Goal: Information Seeking & Learning: Learn about a topic

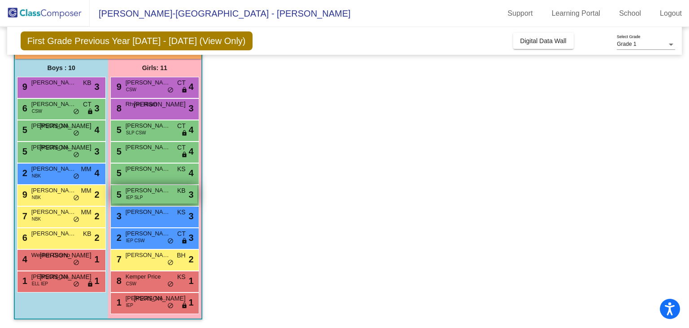
click at [148, 198] on div "5 [PERSON_NAME] IEP SLP KB lock do_not_disturb_alt 3" at bounding box center [155, 194] width 86 height 18
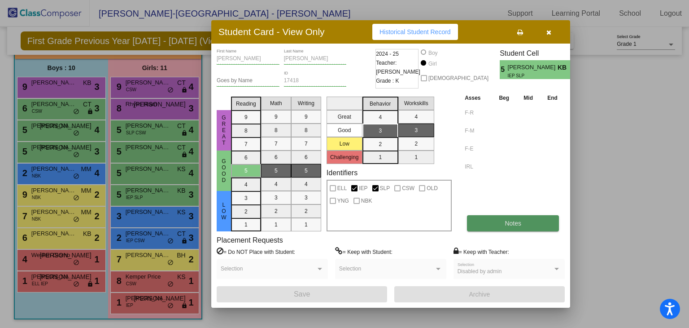
click at [517, 226] on button "Notes" at bounding box center [513, 223] width 92 height 16
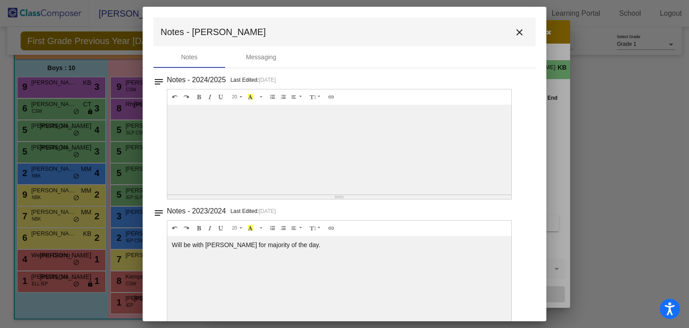
click at [517, 32] on mat-icon "close" at bounding box center [519, 32] width 11 height 11
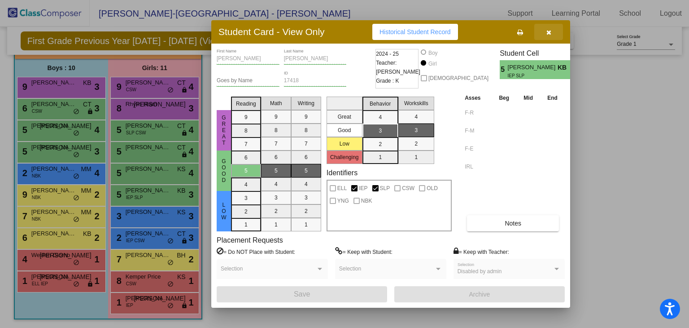
click at [549, 30] on icon "button" at bounding box center [548, 32] width 5 height 6
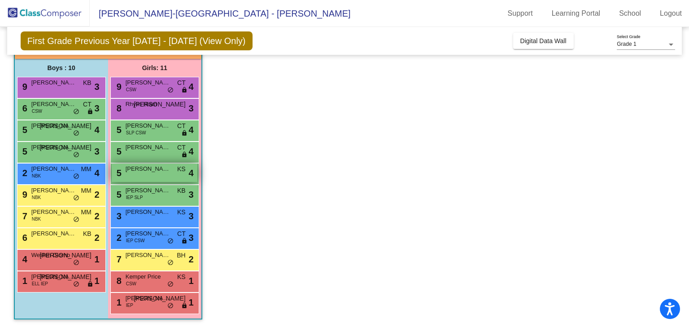
click at [159, 165] on span "[PERSON_NAME]" at bounding box center [148, 168] width 45 height 9
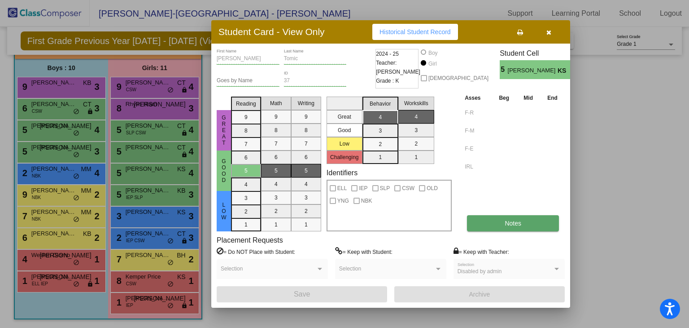
click at [508, 224] on span "Notes" at bounding box center [513, 222] width 17 height 7
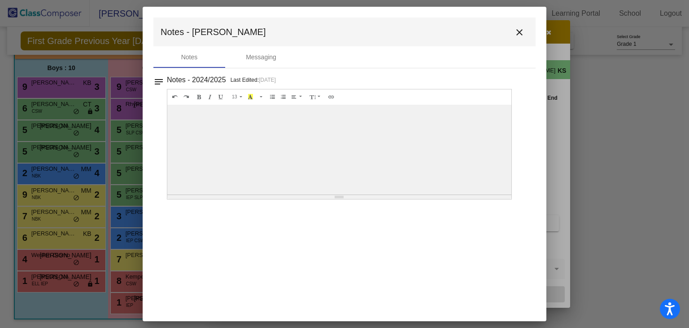
click at [522, 32] on mat-icon "close" at bounding box center [519, 32] width 11 height 11
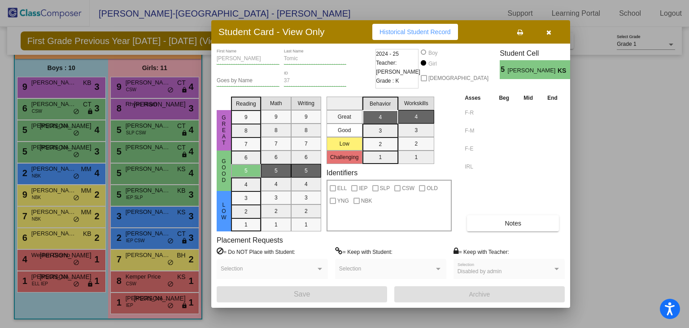
click at [551, 31] on icon "button" at bounding box center [548, 32] width 5 height 6
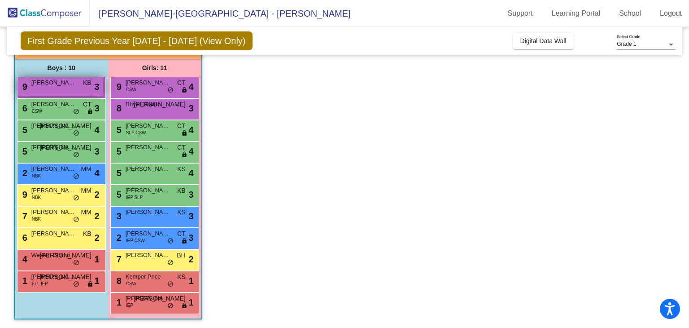
click at [49, 88] on div "9 [PERSON_NAME] KB lock do_not_disturb_alt 3" at bounding box center [60, 86] width 86 height 18
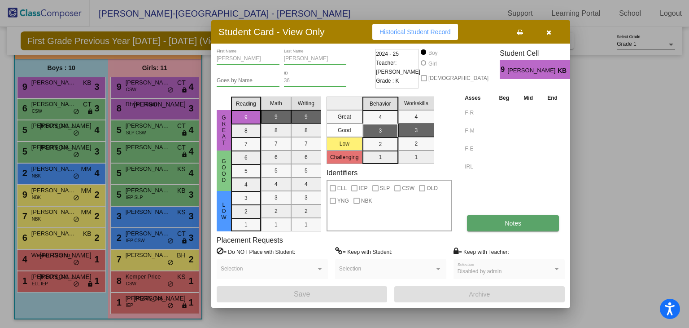
click at [496, 225] on button "Notes" at bounding box center [513, 223] width 92 height 16
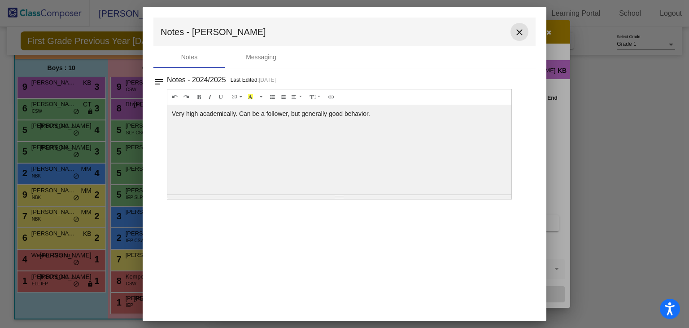
click at [517, 32] on mat-icon "close" at bounding box center [519, 32] width 11 height 11
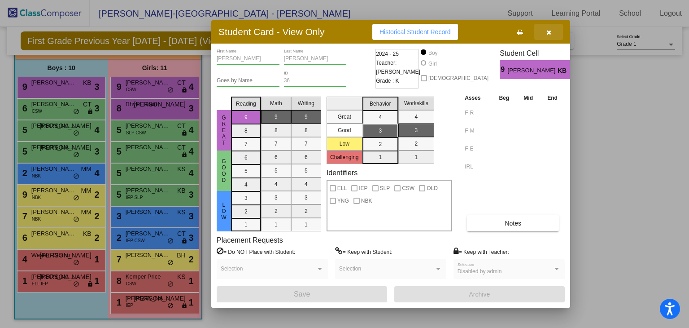
click at [548, 34] on icon "button" at bounding box center [548, 32] width 5 height 6
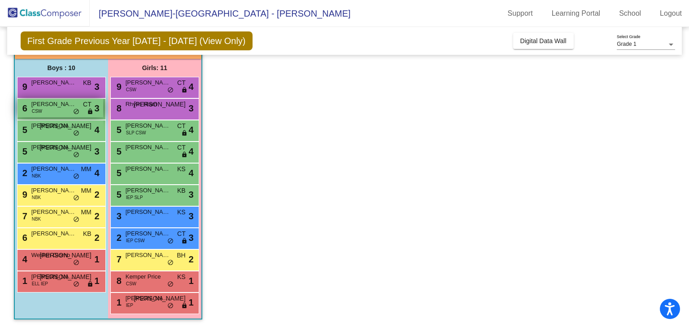
click at [39, 108] on span "CSW" at bounding box center [37, 111] width 10 height 7
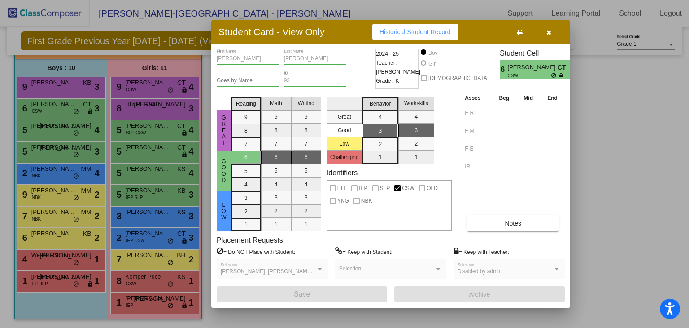
click at [550, 33] on icon "button" at bounding box center [548, 32] width 5 height 6
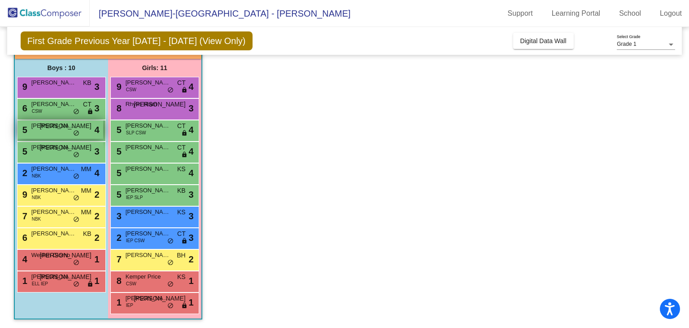
click at [53, 130] on div "5 [PERSON_NAME] JA lock do_not_disturb_alt 4" at bounding box center [60, 129] width 86 height 18
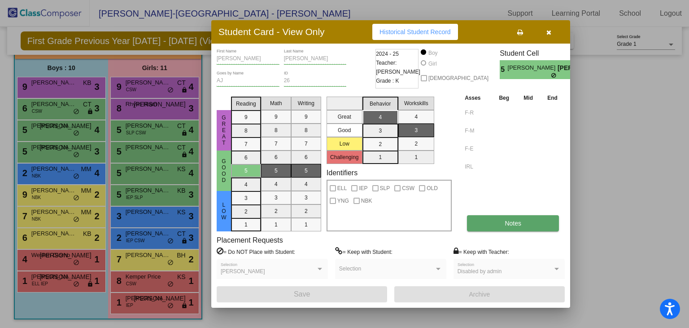
click at [496, 226] on button "Notes" at bounding box center [513, 223] width 92 height 16
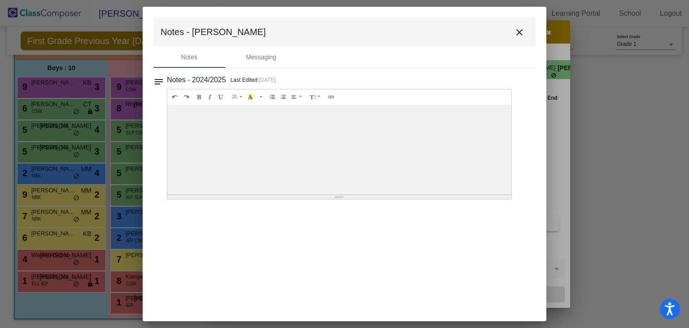
click at [522, 34] on mat-icon "close" at bounding box center [519, 32] width 11 height 11
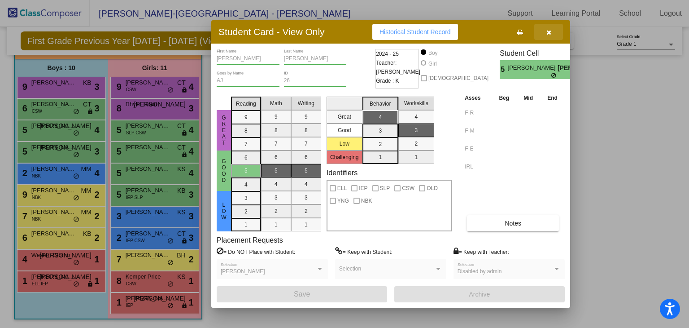
click at [551, 34] on icon "button" at bounding box center [548, 32] width 5 height 6
